Goal: Task Accomplishment & Management: Manage account settings

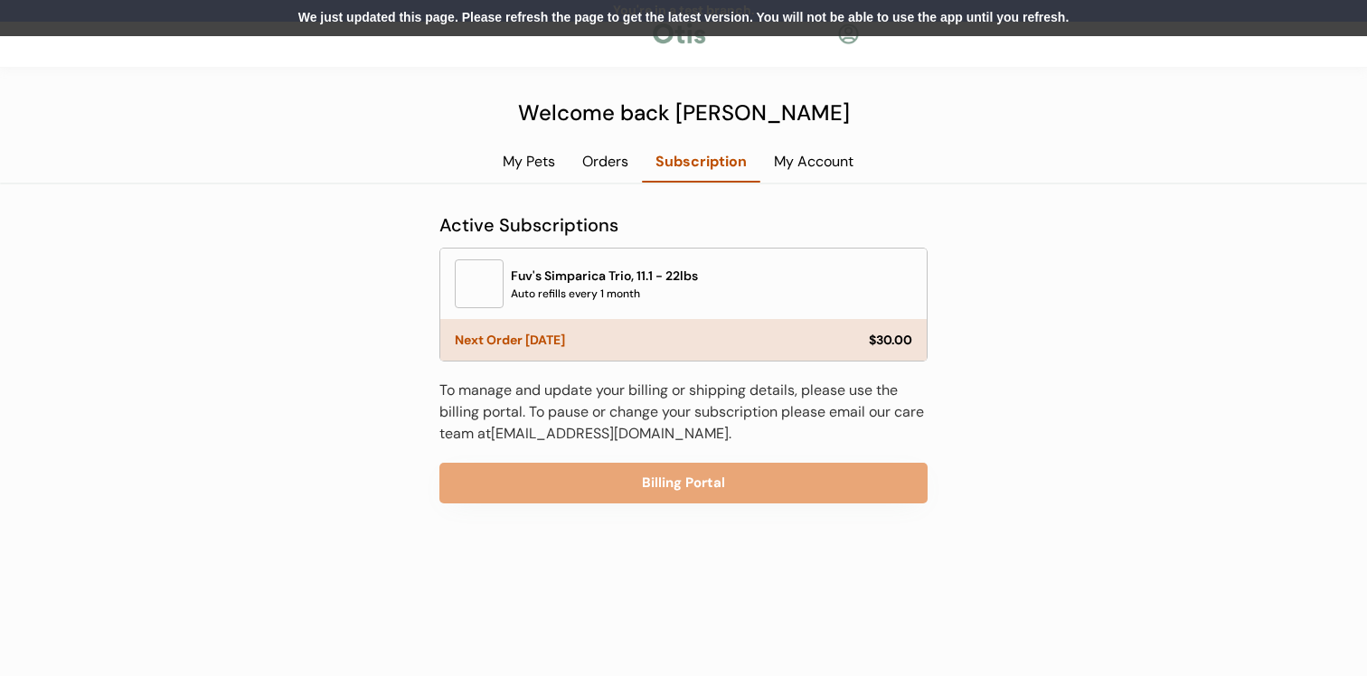
click at [606, 172] on div "Orders" at bounding box center [605, 168] width 73 height 33
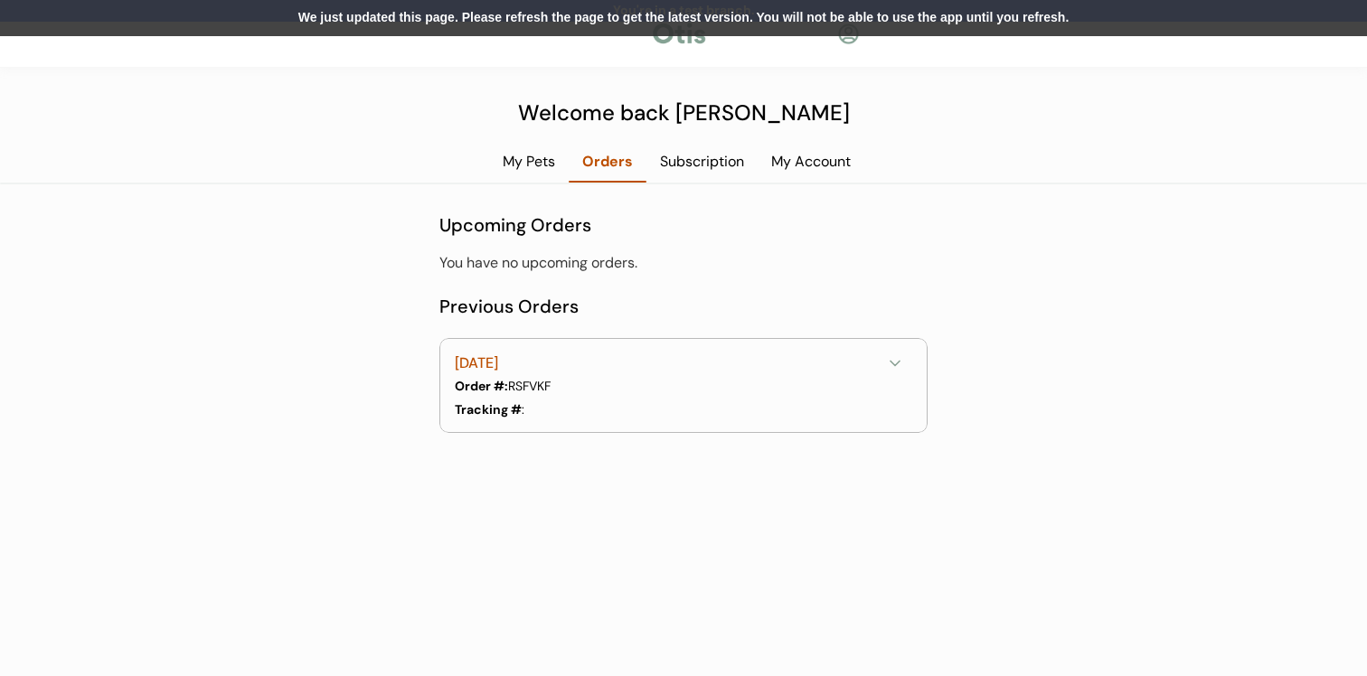
click at [640, 24] on div "We just updated this page. Please refresh the page to get the latest version. Y…" at bounding box center [683, 18] width 1367 height 36
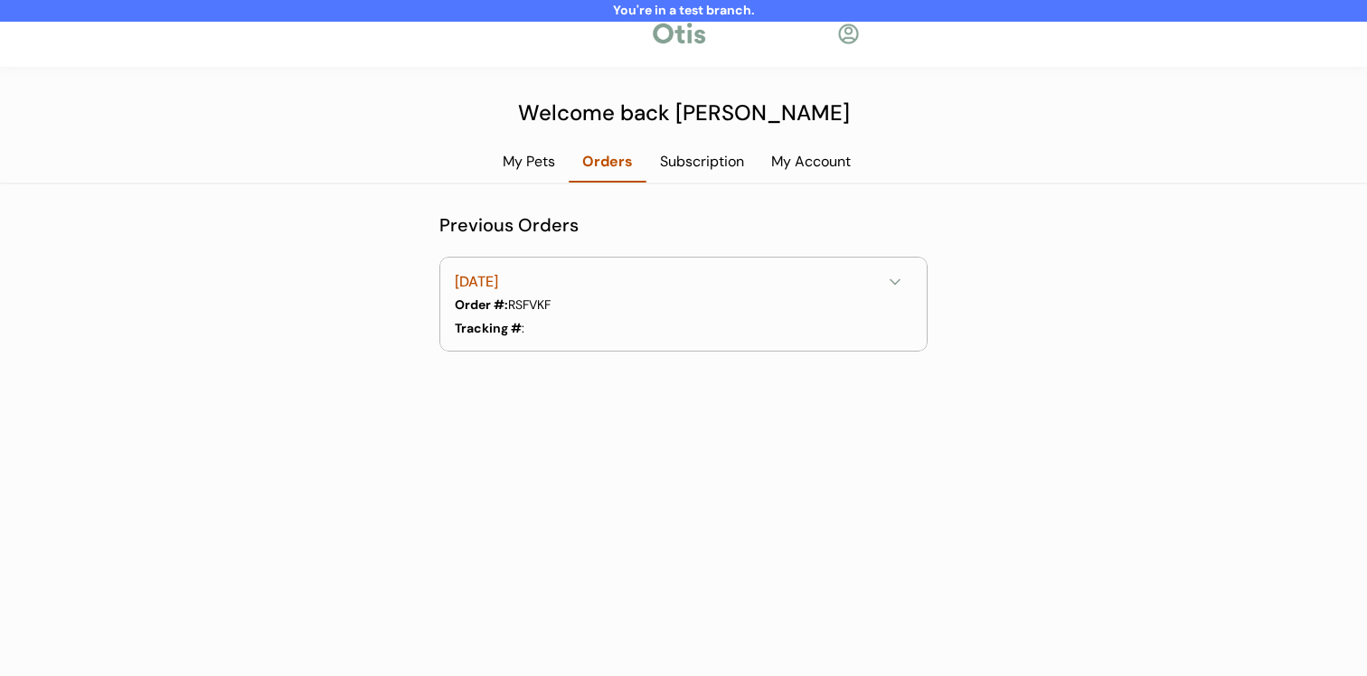
click at [551, 332] on div at bounding box center [546, 329] width 45 height 20
click at [551, 323] on div at bounding box center [546, 329] width 45 height 20
click at [536, 328] on div at bounding box center [546, 329] width 45 height 20
